Goal: Task Accomplishment & Management: Manage account settings

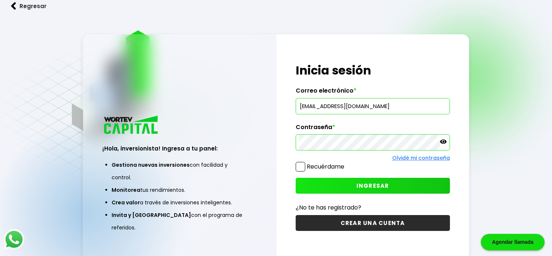
click at [352, 182] on button "INGRESAR" at bounding box center [373, 186] width 154 height 16
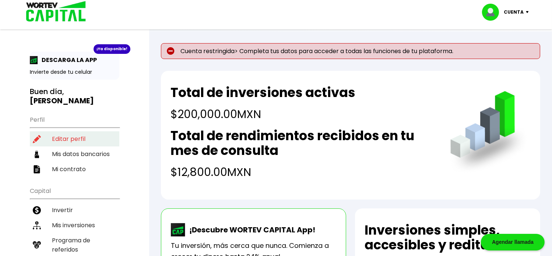
click at [73, 131] on li "Editar perfil" at bounding box center [75, 138] width 90 height 15
select select "Hombre"
select select "Licenciatura"
select select "MX"
select select "BBVA Bancomer"
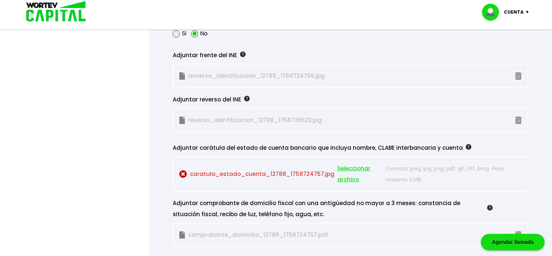
scroll to position [663, 0]
click at [318, 172] on p "caratula_estado_cuenta_12788_1758724757.jpg Seleccionar archivo" at bounding box center [280, 174] width 203 height 22
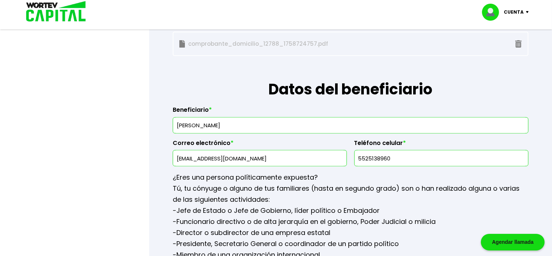
scroll to position [848, 0]
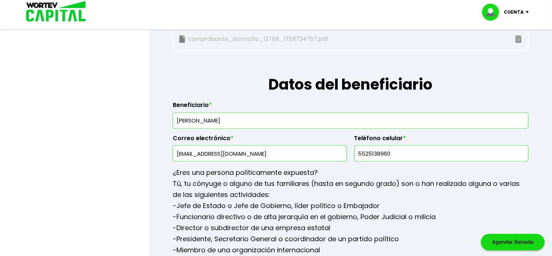
drag, startPoint x: 224, startPoint y: 151, endPoint x: 4, endPoint y: 135, distance: 220.2
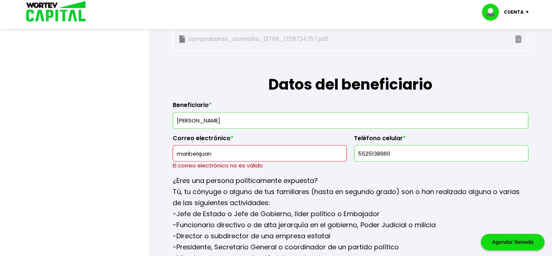
drag, startPoint x: 226, startPoint y: 152, endPoint x: 37, endPoint y: 151, distance: 188.7
paste input "@[DOMAIN_NAME]"
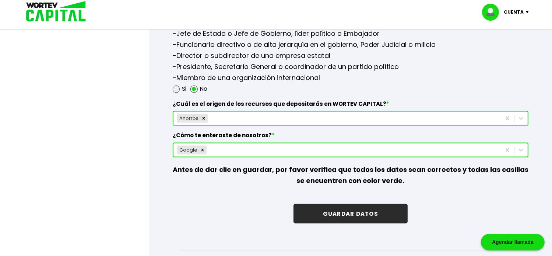
scroll to position [1032, 0]
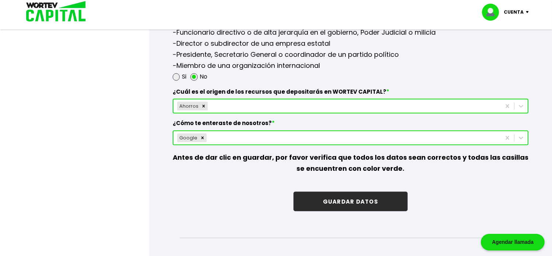
type input "[EMAIL_ADDRESS][DOMAIN_NAME]"
click at [373, 195] on button "GUARDAR DATOS" at bounding box center [351, 202] width 114 height 20
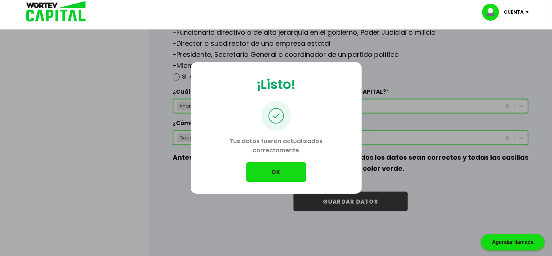
click at [296, 168] on button "OK" at bounding box center [277, 172] width 60 height 20
